Goal: Information Seeking & Learning: Understand process/instructions

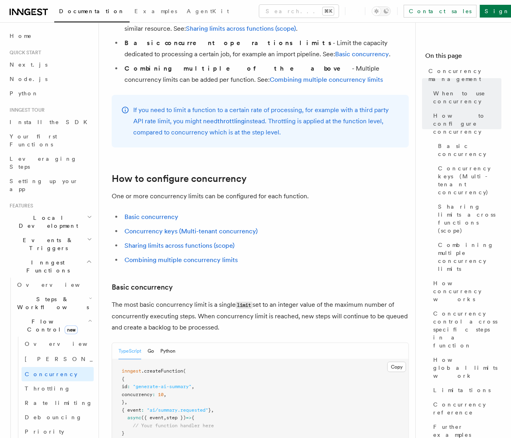
scroll to position [414, 0]
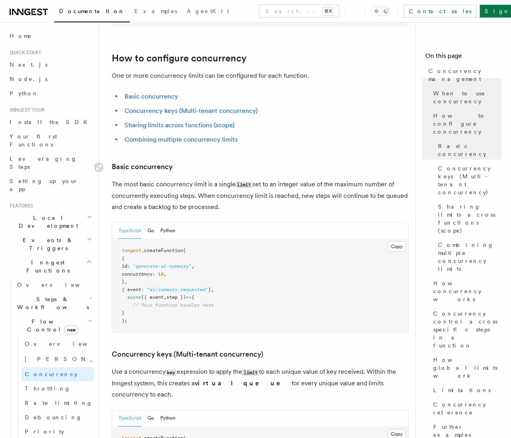
click at [101, 164] on icon at bounding box center [99, 168] width 8 height 8
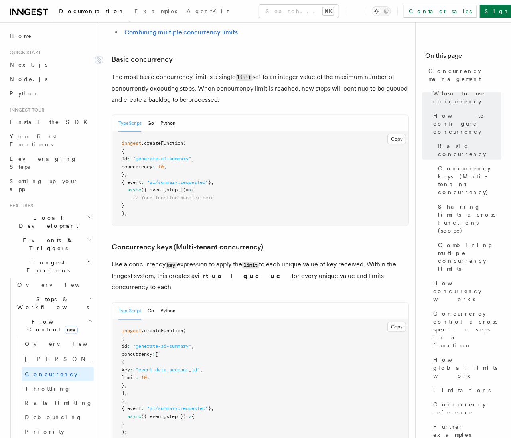
scroll to position [525, 0]
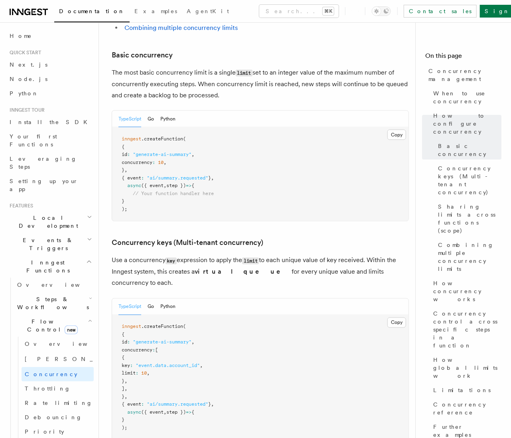
drag, startPoint x: 284, startPoint y: 79, endPoint x: 113, endPoint y: 62, distance: 172.5
click at [113, 67] on p "The most basic concurrency limit is a single limit set to an integer value of t…" at bounding box center [260, 84] width 297 height 34
click at [164, 67] on p "The most basic concurrency limit is a single limit set to an integer value of t…" at bounding box center [260, 84] width 297 height 34
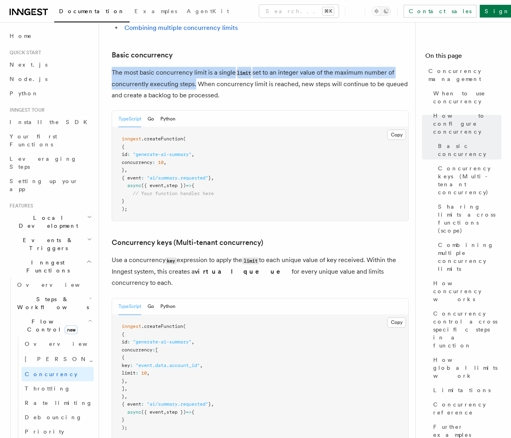
drag, startPoint x: 194, startPoint y: 74, endPoint x: 109, endPoint y: 64, distance: 85.2
drag, startPoint x: 230, startPoint y: 84, endPoint x: 108, endPoint y: 59, distance: 124.6
copy p "The most basic concurrency limit is a single limit set to an integer value of t…"
